Goal: Task Accomplishment & Management: Complete application form

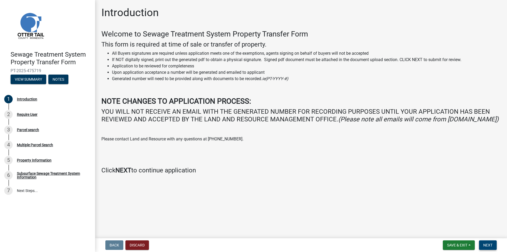
click at [494, 244] on button "Next" at bounding box center [488, 245] width 18 height 10
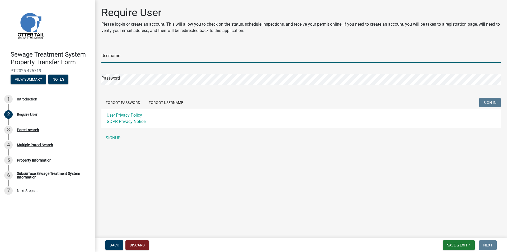
type input "[EMAIL_ADDRESS][DOMAIN_NAME]"
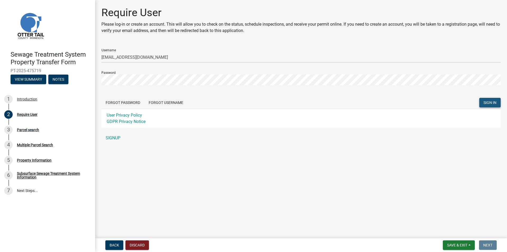
click at [493, 103] on span "SIGN IN" at bounding box center [490, 102] width 13 height 4
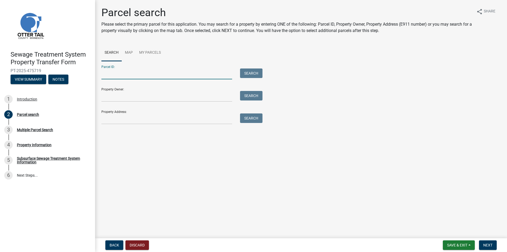
click at [123, 75] on input "Parcel ID:" at bounding box center [166, 73] width 131 height 11
click at [111, 114] on input "Property Address:" at bounding box center [166, 118] width 131 height 11
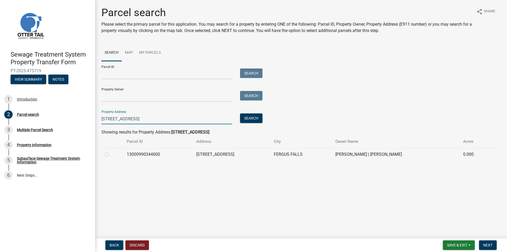
type input "[STREET_ADDRESS]"
click at [111, 151] on label at bounding box center [111, 151] width 0 height 0
click at [111, 155] on input "radio" at bounding box center [112, 152] width 3 height 3
radio input "true"
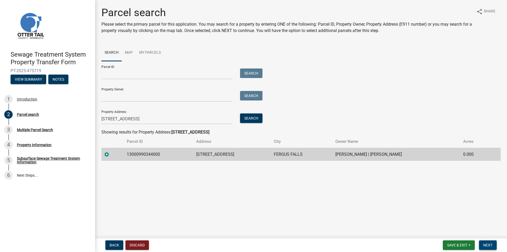
click at [486, 246] on span "Next" at bounding box center [488, 245] width 9 height 4
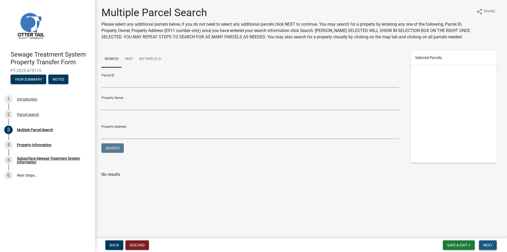
click at [484, 245] on span "Next" at bounding box center [488, 245] width 9 height 4
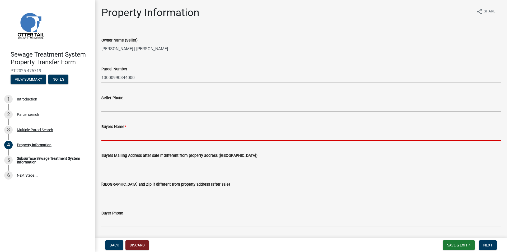
click at [151, 136] on input "Buyers Name *" at bounding box center [301, 135] width 400 height 11
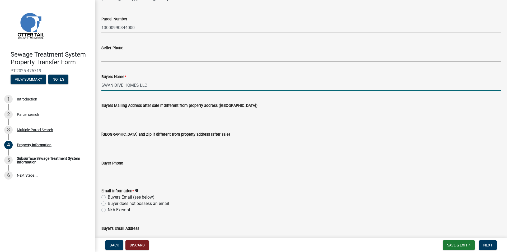
scroll to position [53, 0]
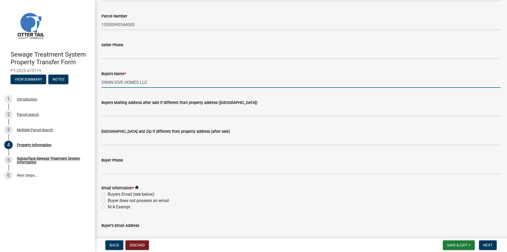
type input "SWAN DIVE HOMES LLC"
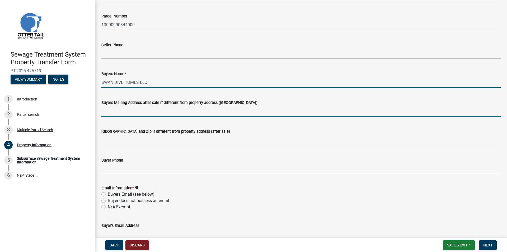
click at [104, 110] on input "Buyers Mailing Address after sale if different from property address ([GEOGRAPH…" at bounding box center [301, 111] width 400 height 11
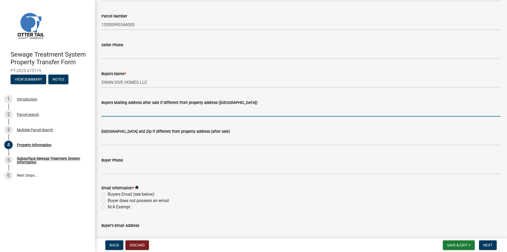
click at [168, 112] on input "Buyers Mailing Address after sale if different from property address ([GEOGRAPH…" at bounding box center [301, 111] width 400 height 11
type input "[STREET_ADDRESS]"
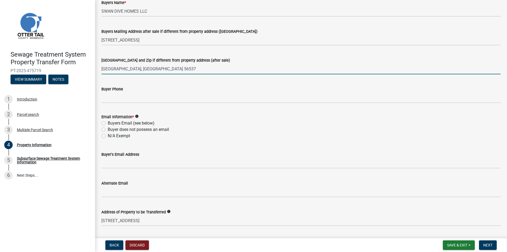
scroll to position [185, 0]
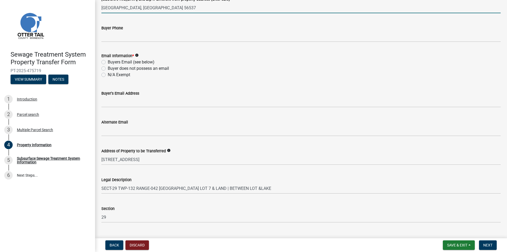
type input "[GEOGRAPHIC_DATA], [GEOGRAPHIC_DATA] 56537"
click at [108, 70] on label "Buyer does not possess an email" at bounding box center [138, 68] width 61 height 6
click at [108, 69] on input "Buyer does not possess an email" at bounding box center [109, 66] width 3 height 3
radio input "true"
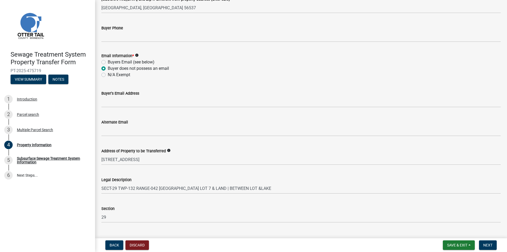
click at [108, 68] on label "Buyer does not possess an email" at bounding box center [138, 68] width 61 height 6
click at [108, 68] on input "Buyer does not possess an email" at bounding box center [109, 66] width 3 height 3
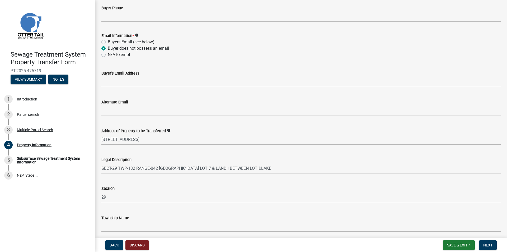
scroll to position [226, 0]
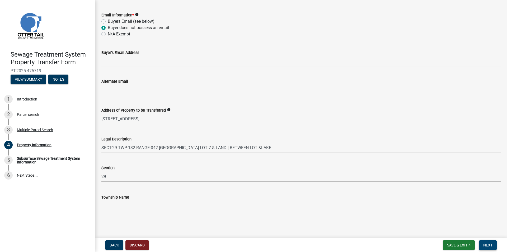
click at [485, 245] on span "Next" at bounding box center [488, 245] width 9 height 4
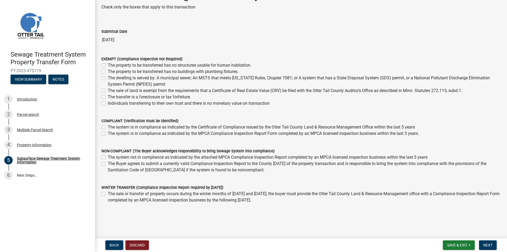
scroll to position [26, 0]
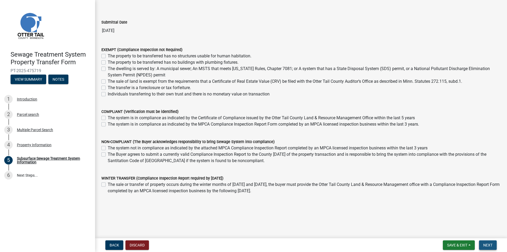
click at [481, 243] on button "Next" at bounding box center [488, 245] width 18 height 10
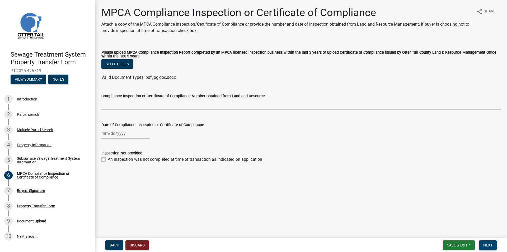
click at [480, 243] on button "Next" at bounding box center [488, 245] width 18 height 10
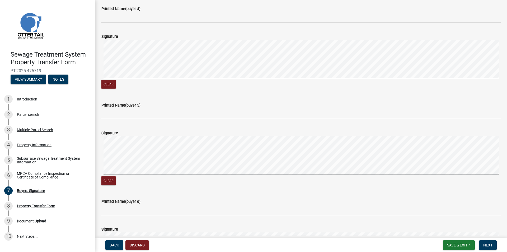
scroll to position [449, 0]
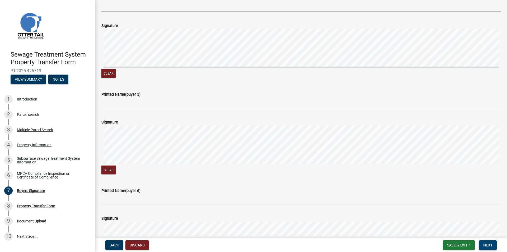
click at [489, 241] on button "Next" at bounding box center [488, 245] width 18 height 10
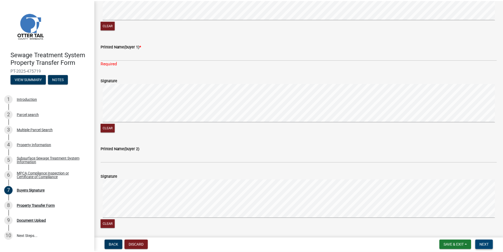
scroll to position [0, 0]
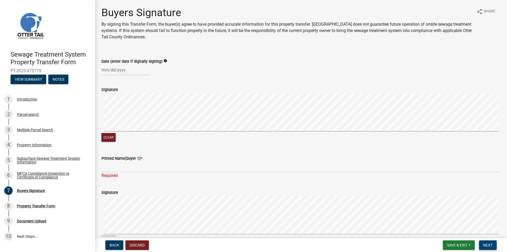
click at [486, 243] on span "Next" at bounding box center [488, 245] width 9 height 4
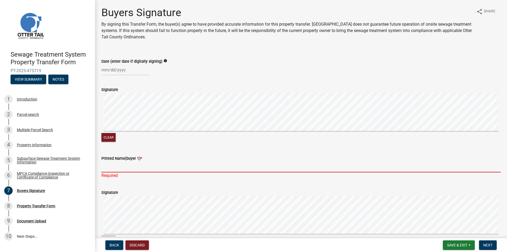
click at [111, 168] on input "Printed Name(buyer 1) *" at bounding box center [301, 166] width 400 height 11
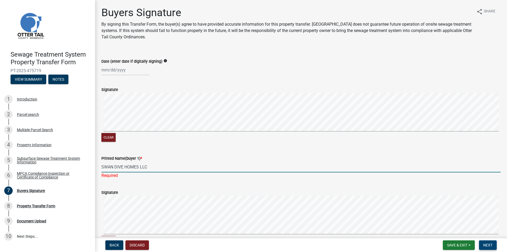
type input "SWAN DIVE HOMES LLC"
click at [485, 243] on span "Next" at bounding box center [488, 245] width 9 height 4
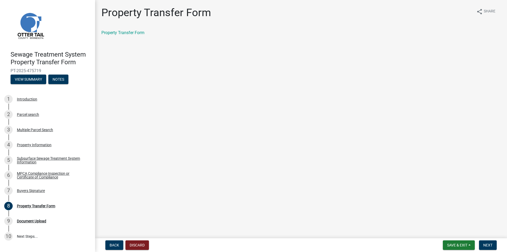
click at [136, 29] on div "Property Transfer Form share Share Property Transfer Form" at bounding box center [300, 25] width 407 height 39
click at [134, 32] on link "Property Transfer Form" at bounding box center [122, 32] width 43 height 5
click at [455, 244] on span "Save & Exit" at bounding box center [457, 245] width 20 height 4
click at [451, 234] on button "Save & Exit" at bounding box center [454, 231] width 42 height 13
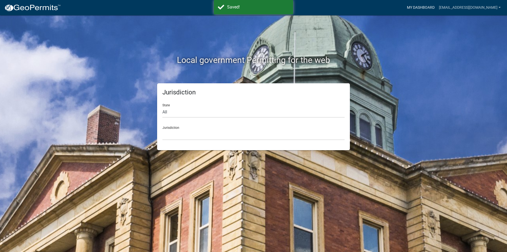
click at [428, 6] on link "My Dashboard" at bounding box center [421, 8] width 32 height 10
